Goal: Find specific page/section

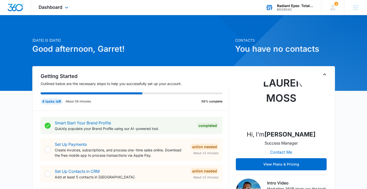
click at [292, 9] on div "M339542" at bounding box center [295, 10] width 37 height 4
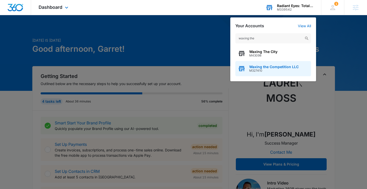
type input "waxing the"
click at [263, 69] on span "M327410" at bounding box center [273, 71] width 49 height 4
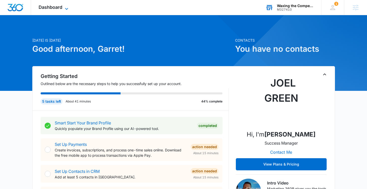
click at [60, 9] on span "Dashboard" at bounding box center [51, 7] width 24 height 5
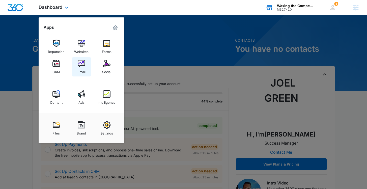
click at [82, 62] on img at bounding box center [82, 64] width 8 height 8
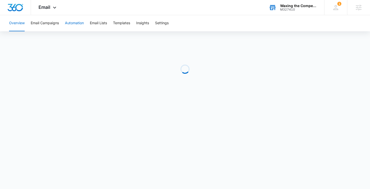
click at [74, 24] on button "Automation" at bounding box center [74, 23] width 19 height 16
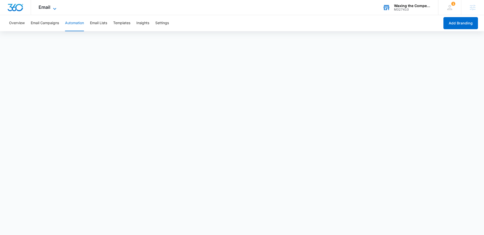
click at [54, 6] on icon at bounding box center [55, 9] width 6 height 6
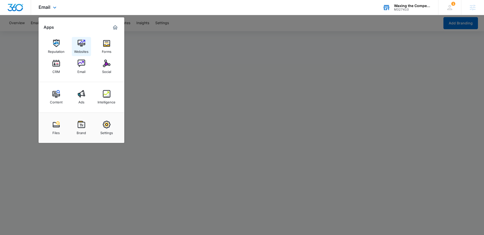
click at [81, 43] on img at bounding box center [82, 44] width 8 height 8
